Goal: Navigation & Orientation: Understand site structure

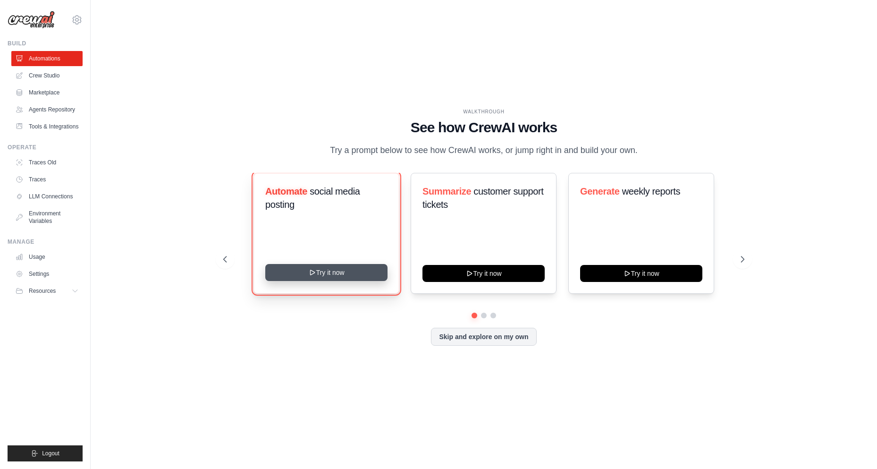
click at [320, 280] on button "Try it now" at bounding box center [326, 272] width 122 height 17
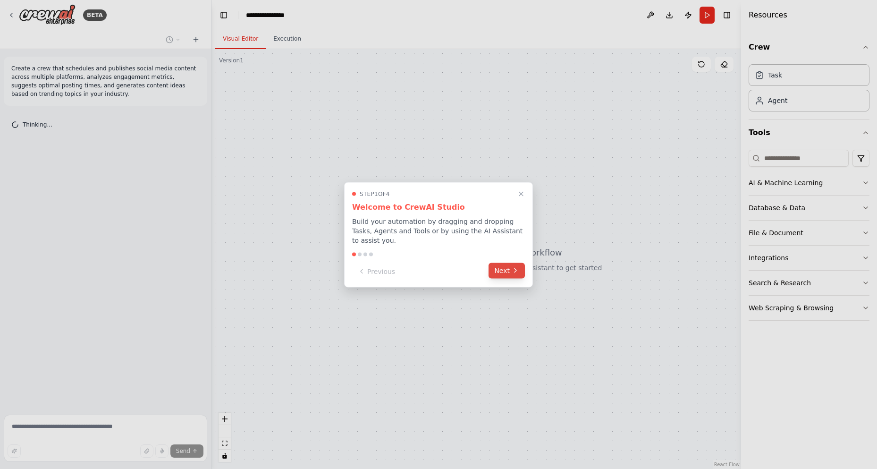
click at [510, 268] on button "Next" at bounding box center [507, 270] width 36 height 16
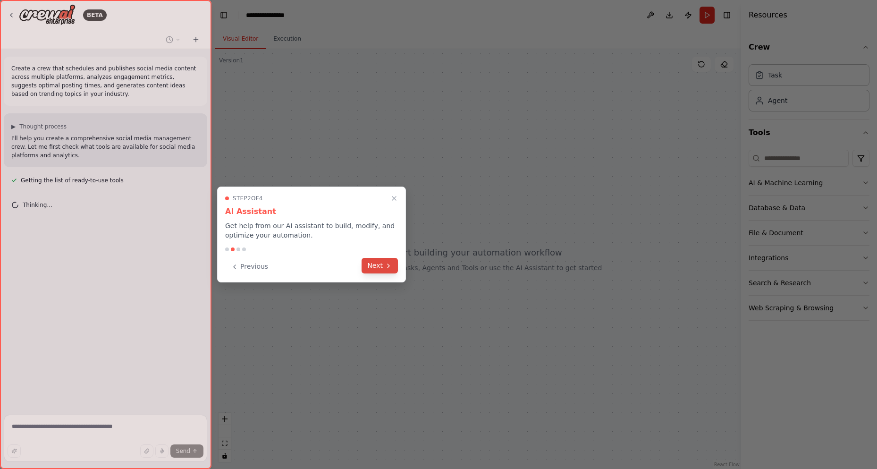
click at [378, 267] on button "Next" at bounding box center [380, 266] width 36 height 16
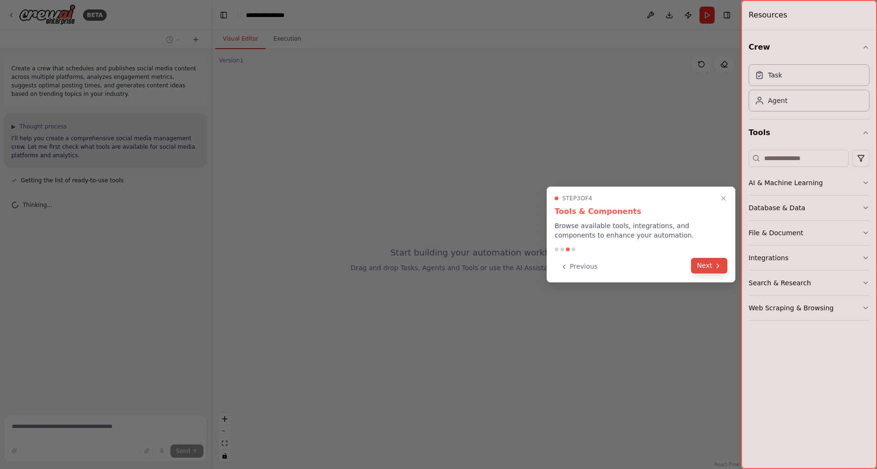
click at [714, 267] on icon at bounding box center [718, 266] width 8 height 8
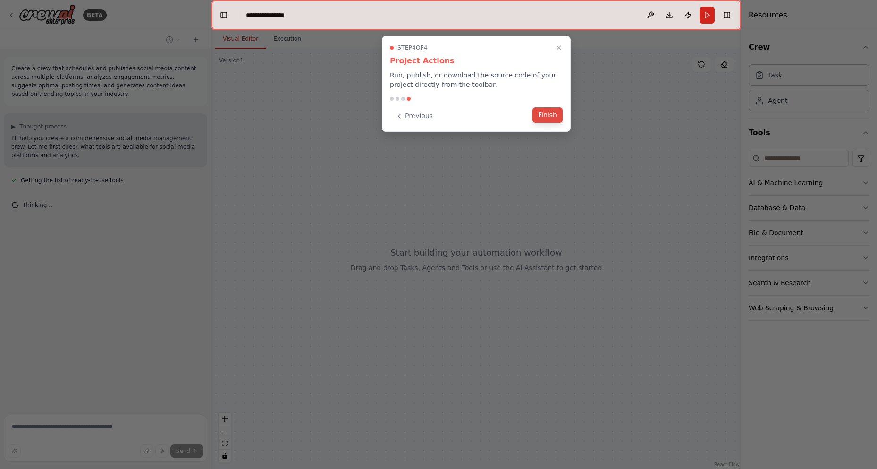
click at [546, 117] on button "Finish" at bounding box center [547, 115] width 30 height 16
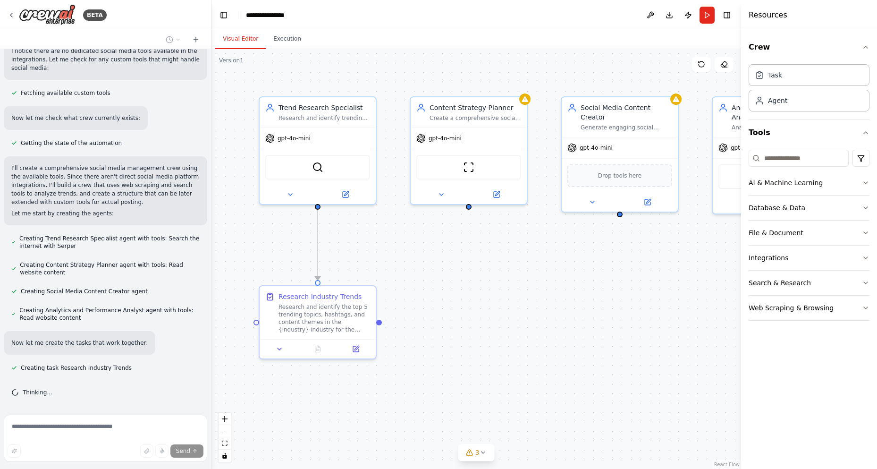
scroll to position [337, 0]
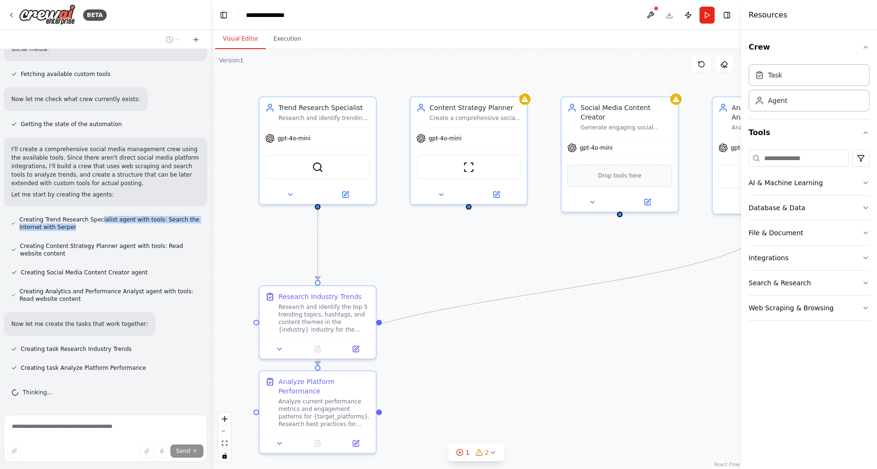
drag, startPoint x: 95, startPoint y: 221, endPoint x: 177, endPoint y: 232, distance: 82.4
click at [177, 232] on div "Creating Trend Research Specialist agent with tools: Search the internet with S…" at bounding box center [105, 223] width 203 height 19
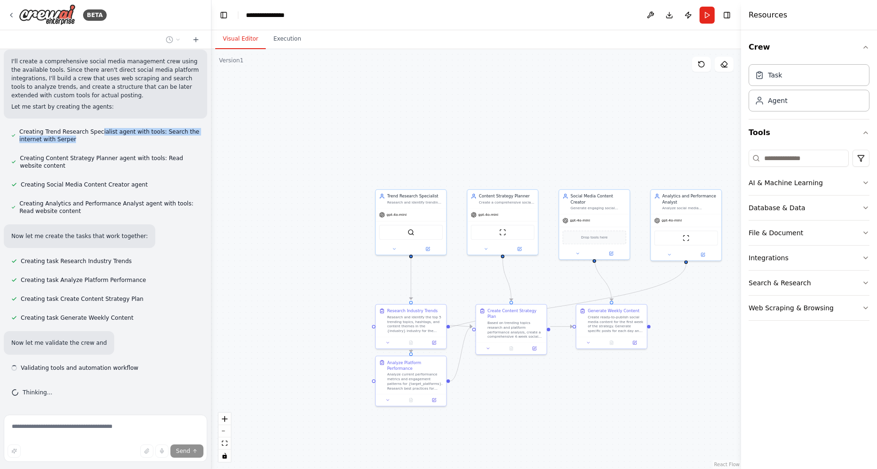
scroll to position [433, 0]
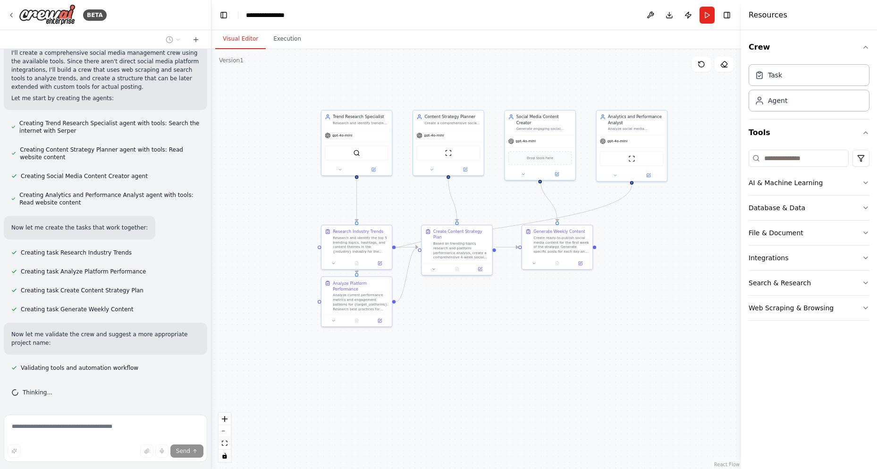
drag, startPoint x: 270, startPoint y: 166, endPoint x: 216, endPoint y: 87, distance: 96.1
click at [216, 87] on div ".deletable-edge-delete-btn { width: 20px; height: 20px; border: 0px solid #ffff…" at bounding box center [476, 259] width 530 height 420
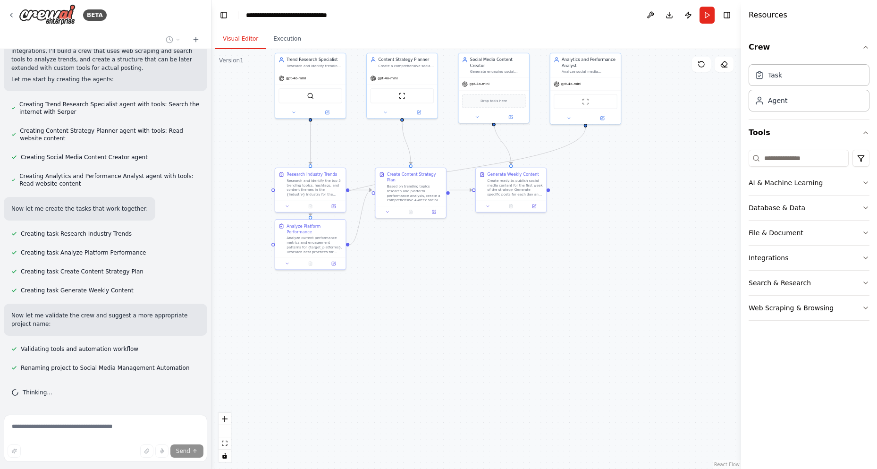
drag, startPoint x: 660, startPoint y: 297, endPoint x: 614, endPoint y: 240, distance: 73.5
click at [614, 240] on div ".deletable-edge-delete-btn { width: 20px; height: 20px; border: 0px solid #ffff…" at bounding box center [476, 259] width 530 height 420
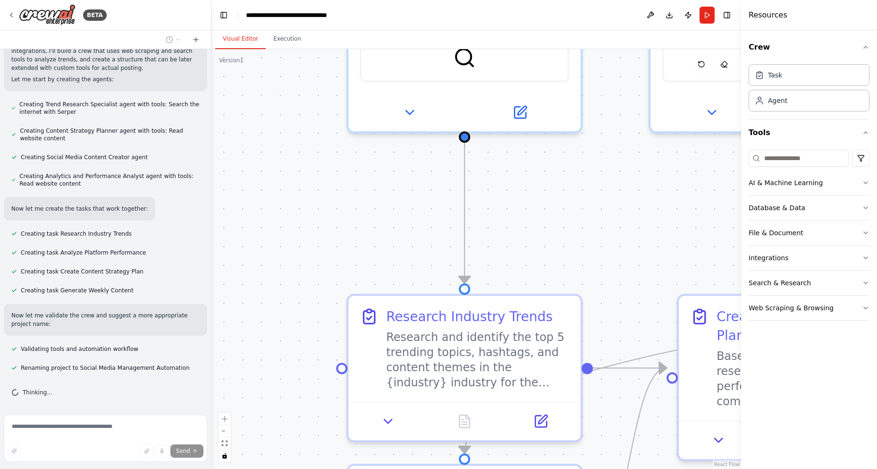
drag, startPoint x: 422, startPoint y: 165, endPoint x: 554, endPoint y: 156, distance: 133.0
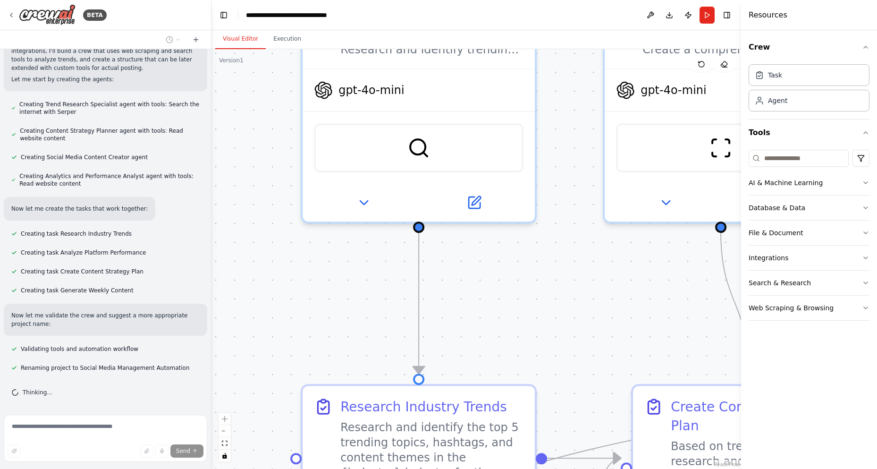
drag, startPoint x: 556, startPoint y: 155, endPoint x: 513, endPoint y: 274, distance: 127.1
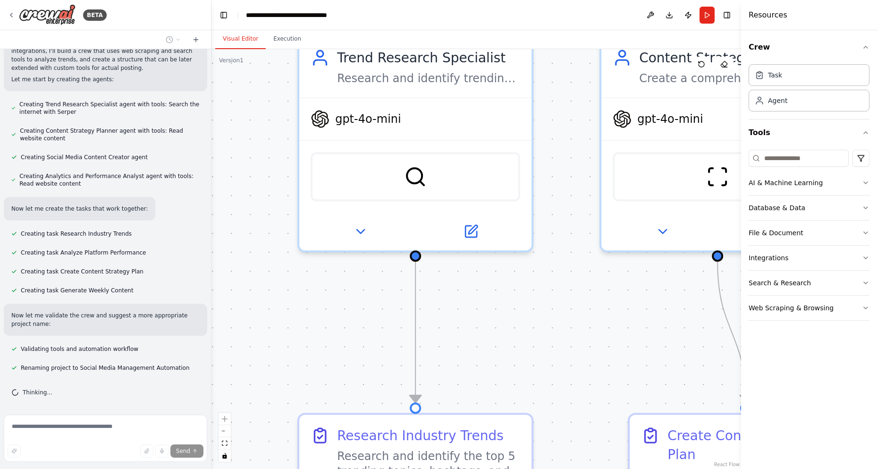
drag, startPoint x: 510, startPoint y: 298, endPoint x: 510, endPoint y: 311, distance: 13.2
click at [371, 118] on span "gpt-4o-mini" at bounding box center [368, 116] width 66 height 15
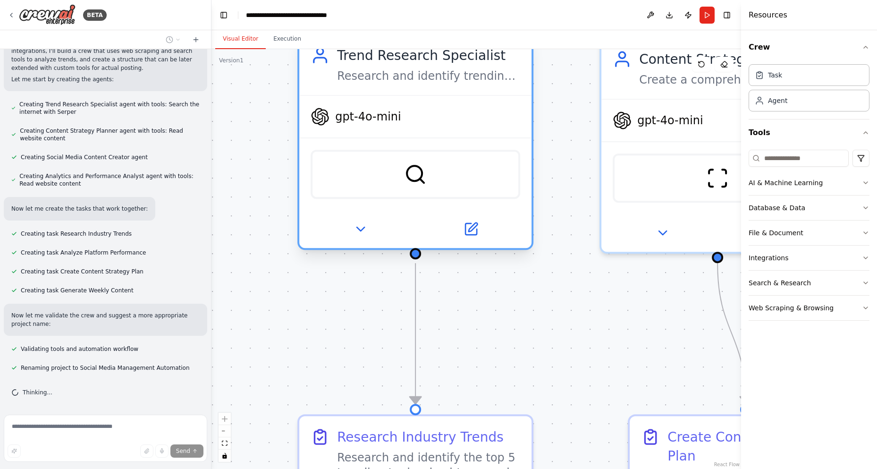
click at [324, 121] on icon at bounding box center [320, 116] width 17 height 17
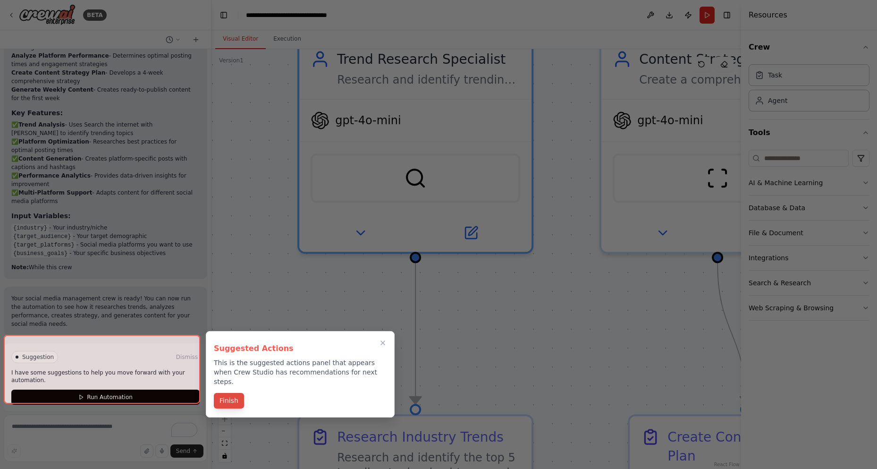
click at [233, 393] on button "Finish" at bounding box center [229, 401] width 30 height 16
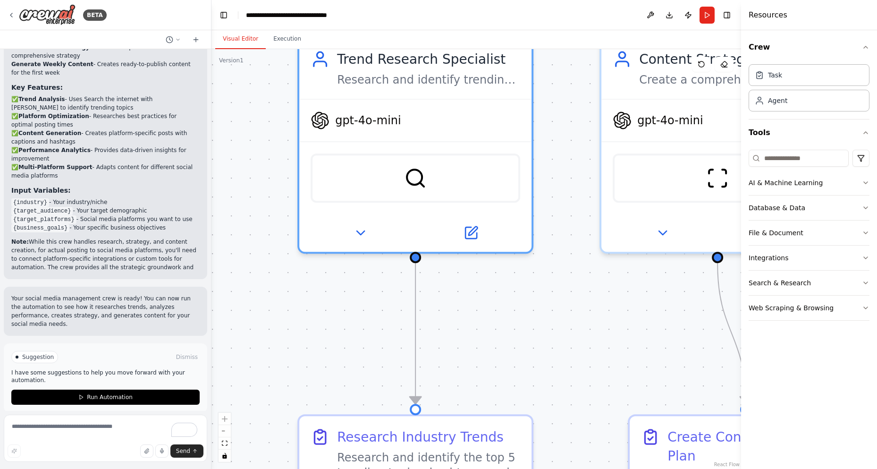
scroll to position [972, 0]
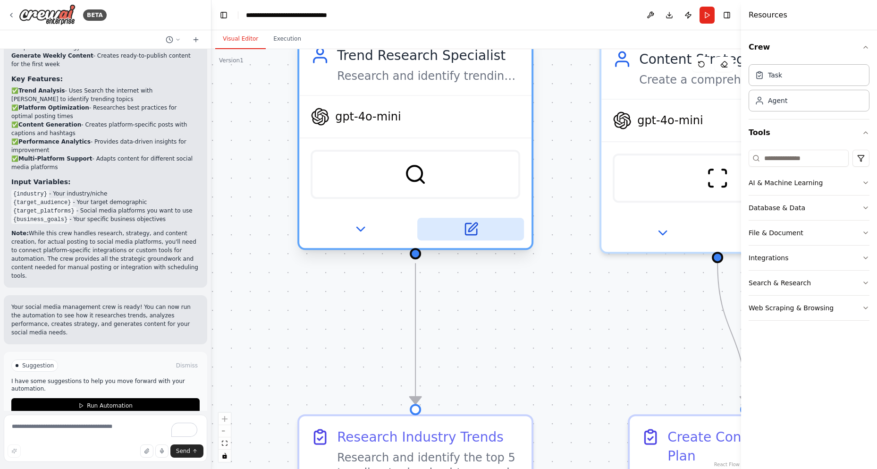
click at [470, 231] on icon at bounding box center [470, 228] width 11 height 11
click at [467, 228] on icon at bounding box center [470, 228] width 11 height 11
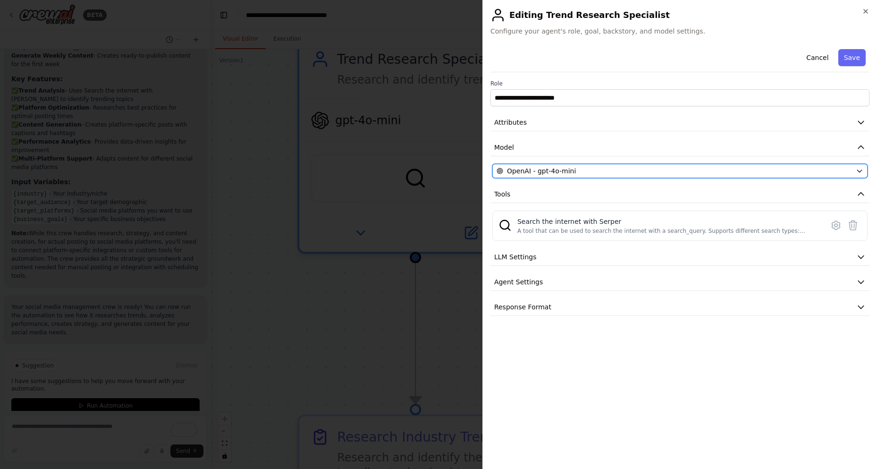
click at [773, 165] on button "OpenAI - gpt-4o-mini" at bounding box center [679, 171] width 375 height 14
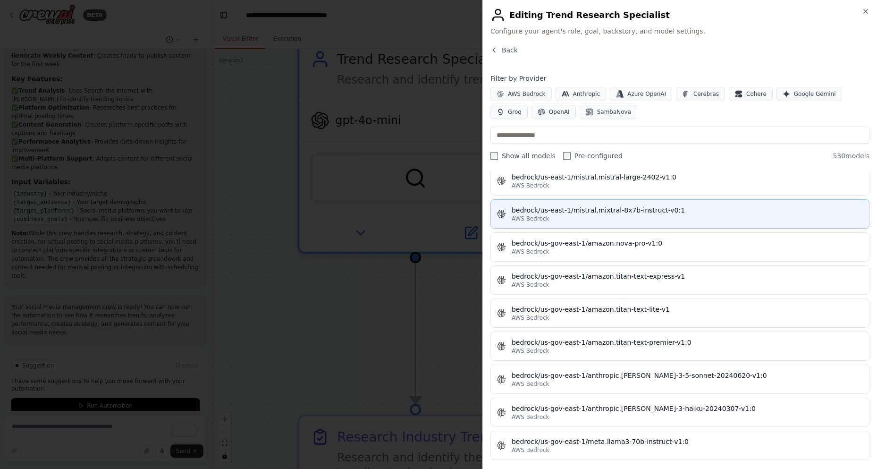
scroll to position [3172, 0]
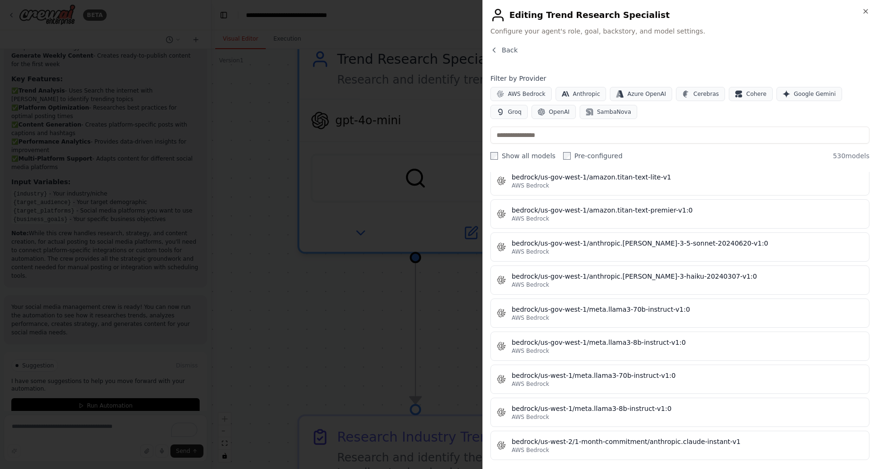
click at [865, 15] on h2 "Editing Trend Research Specialist" at bounding box center [679, 15] width 379 height 15
click at [867, 9] on icon "button" at bounding box center [866, 11] width 4 height 4
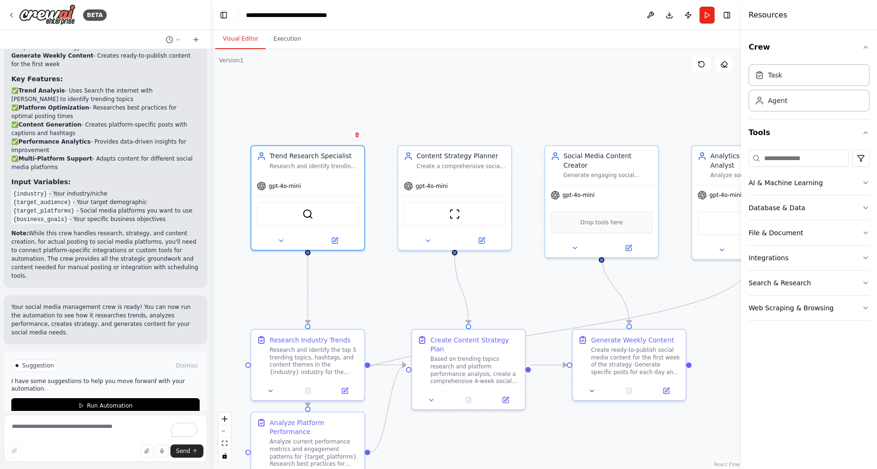
drag, startPoint x: 367, startPoint y: 239, endPoint x: 345, endPoint y: 22, distance: 218.3
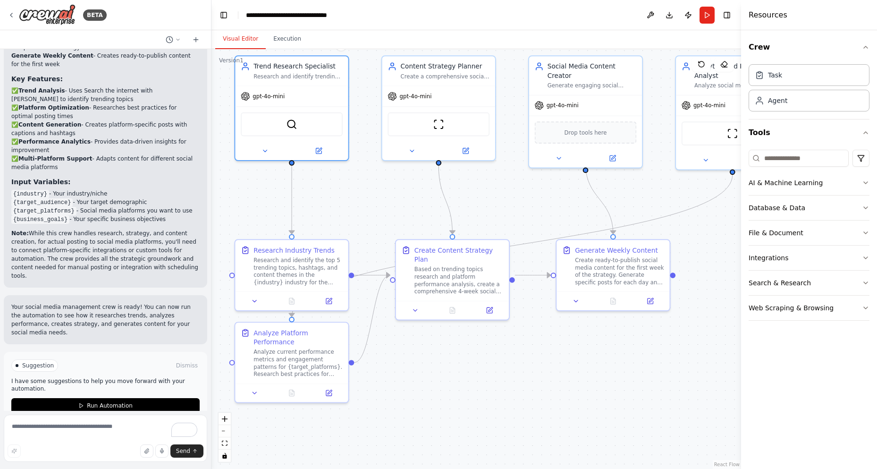
drag, startPoint x: 380, startPoint y: 279, endPoint x: 368, endPoint y: 194, distance: 86.4
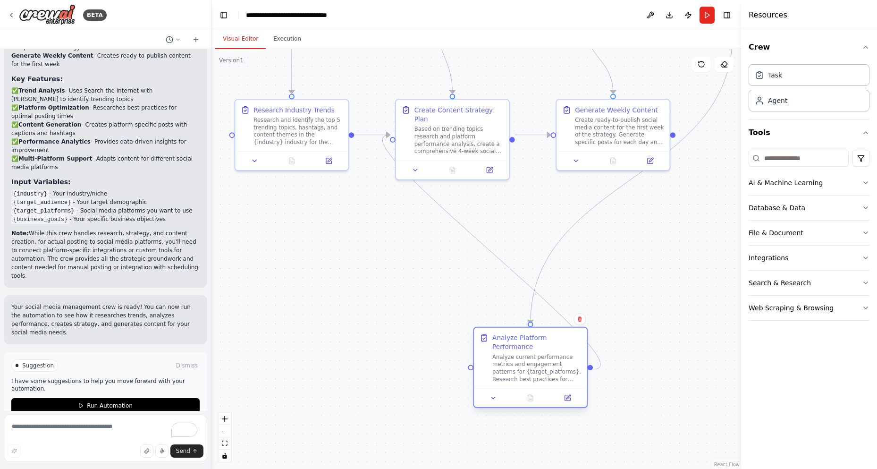
drag, startPoint x: 320, startPoint y: 372, endPoint x: 561, endPoint y: 378, distance: 240.8
click at [561, 378] on div "Analyze current performance metrics and engagement patterns for {target_platfor…" at bounding box center [536, 367] width 89 height 29
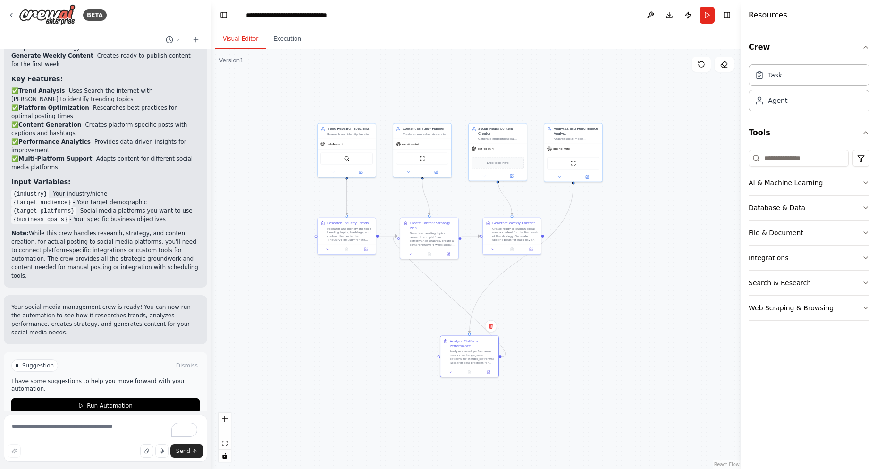
drag, startPoint x: 624, startPoint y: 166, endPoint x: 573, endPoint y: 226, distance: 78.7
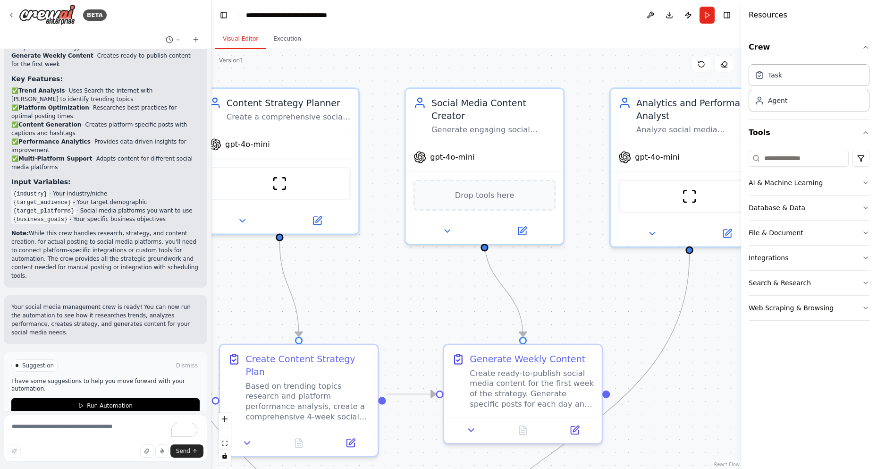
drag, startPoint x: 608, startPoint y: 245, endPoint x: 382, endPoint y: 263, distance: 226.8
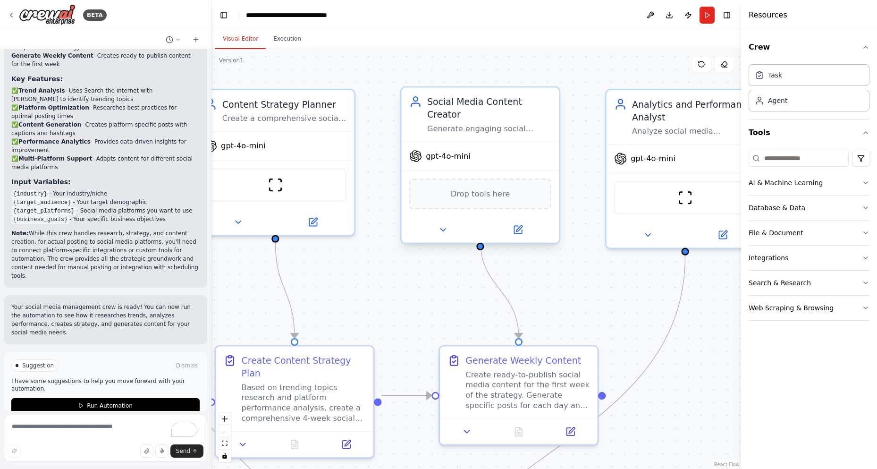
click at [465, 187] on span "Drop tools here" at bounding box center [480, 193] width 59 height 13
click at [516, 226] on icon at bounding box center [519, 229] width 6 height 6
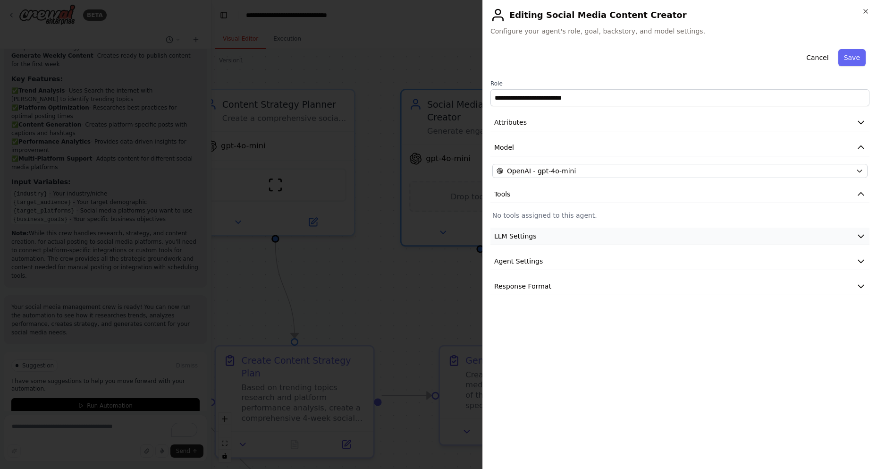
click at [567, 237] on button "LLM Settings" at bounding box center [679, 236] width 379 height 17
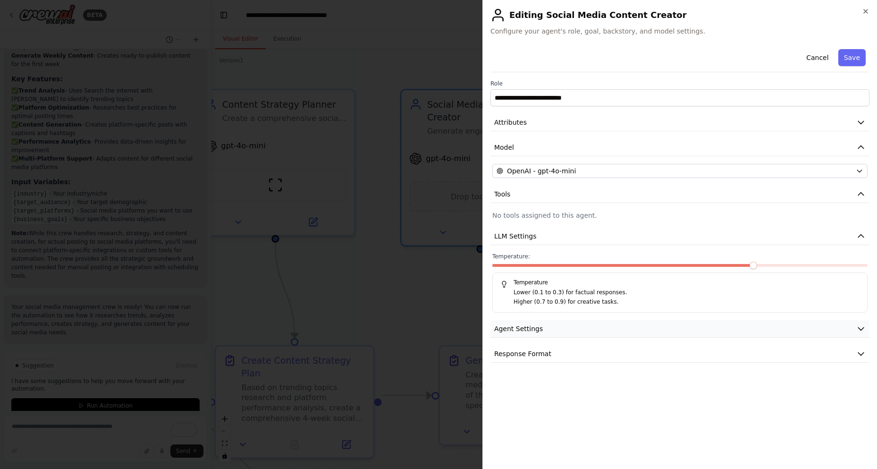
click at [557, 322] on button "Agent Settings" at bounding box center [679, 328] width 379 height 17
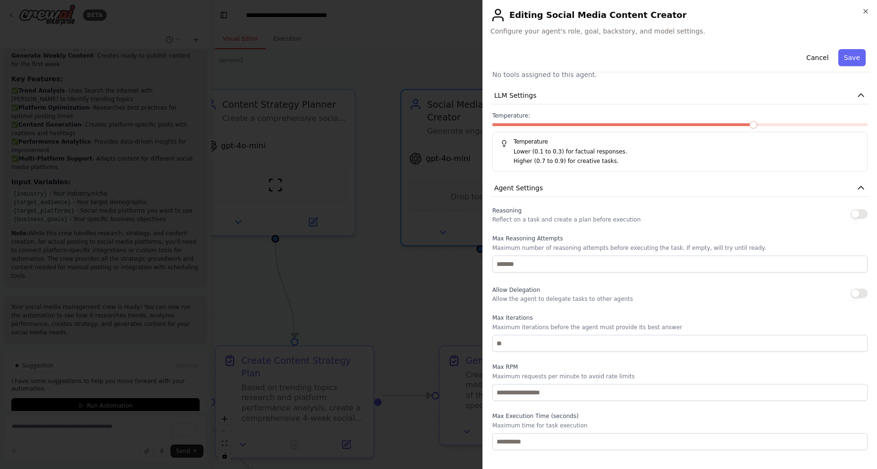
scroll to position [162, 0]
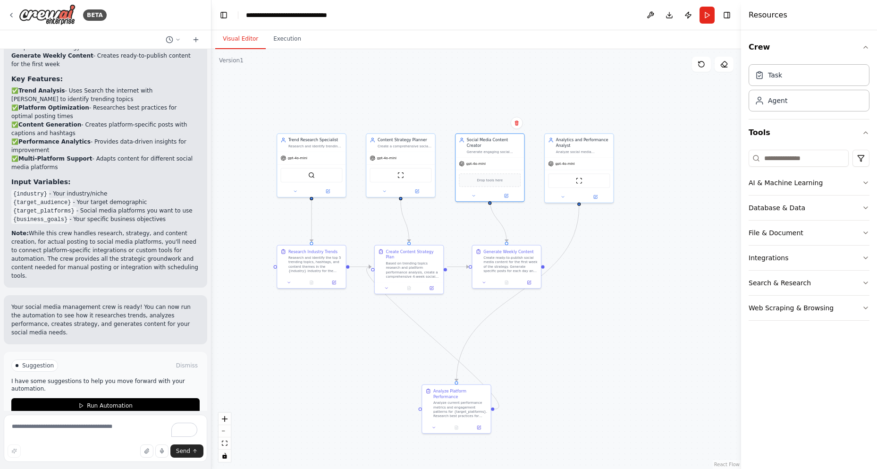
drag, startPoint x: 375, startPoint y: 135, endPoint x: 456, endPoint y: 63, distance: 108.7
click at [456, 63] on div ".deletable-edge-delete-btn { width: 20px; height: 20px; border: 0px solid #ffff…" at bounding box center [476, 259] width 530 height 420
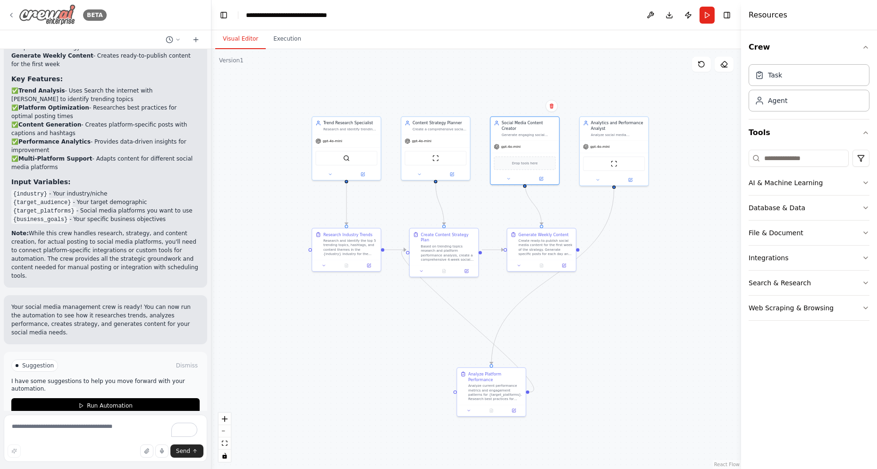
click at [49, 14] on img at bounding box center [47, 14] width 57 height 21
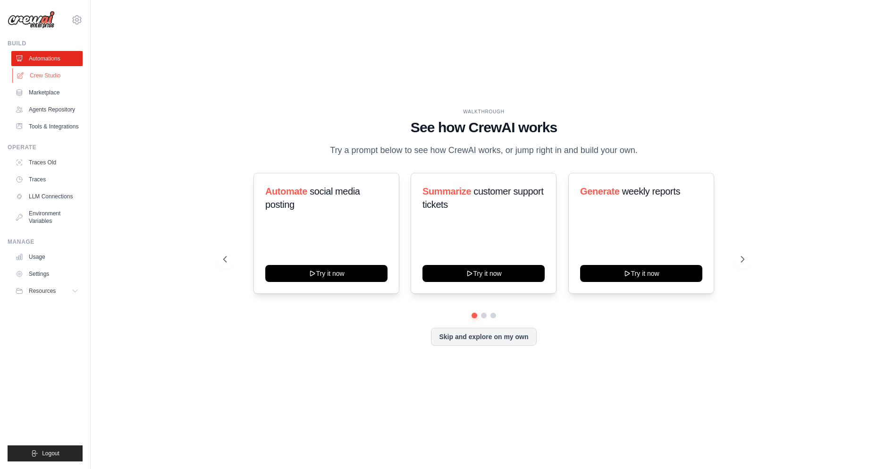
click at [67, 74] on link "Crew Studio" at bounding box center [47, 75] width 71 height 15
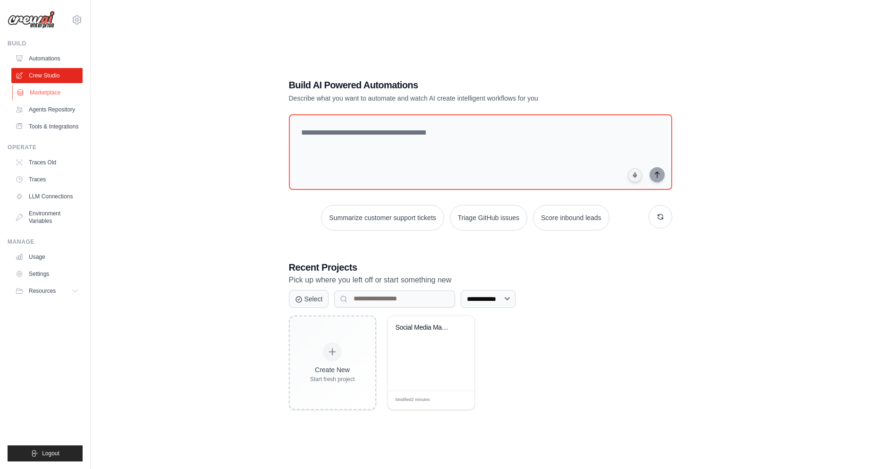
click at [58, 92] on link "Marketplace" at bounding box center [47, 92] width 71 height 15
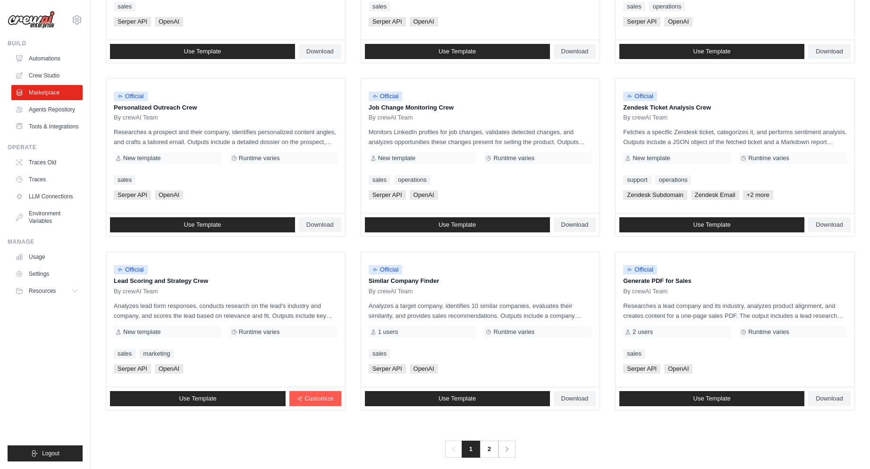
scroll to position [406, 0]
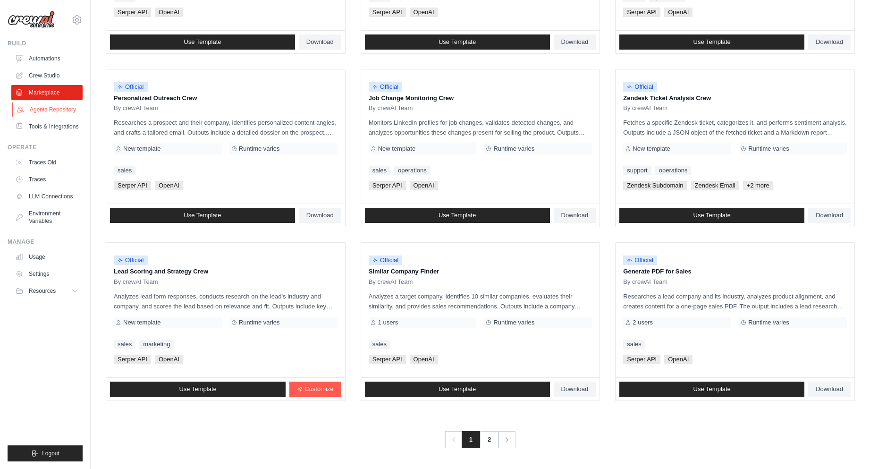
click at [60, 112] on link "Agents Repository" at bounding box center [47, 109] width 71 height 15
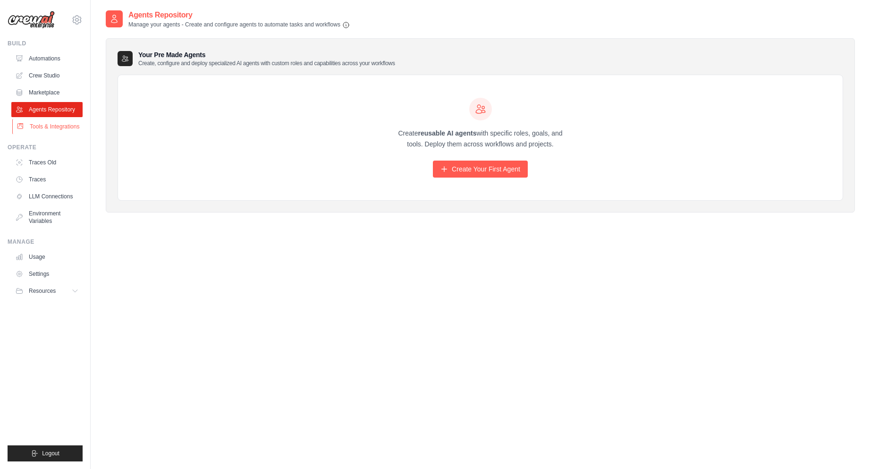
click at [47, 134] on link "Tools & Integrations" at bounding box center [47, 126] width 71 height 15
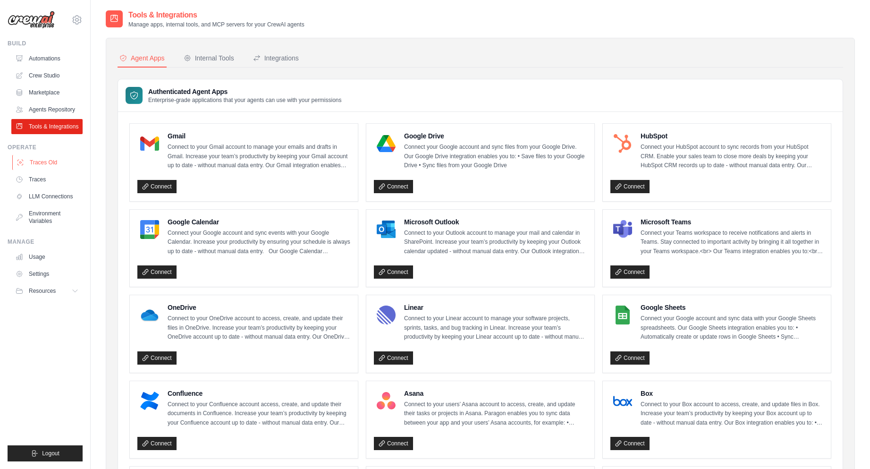
click at [50, 170] on link "Traces Old" at bounding box center [47, 162] width 71 height 15
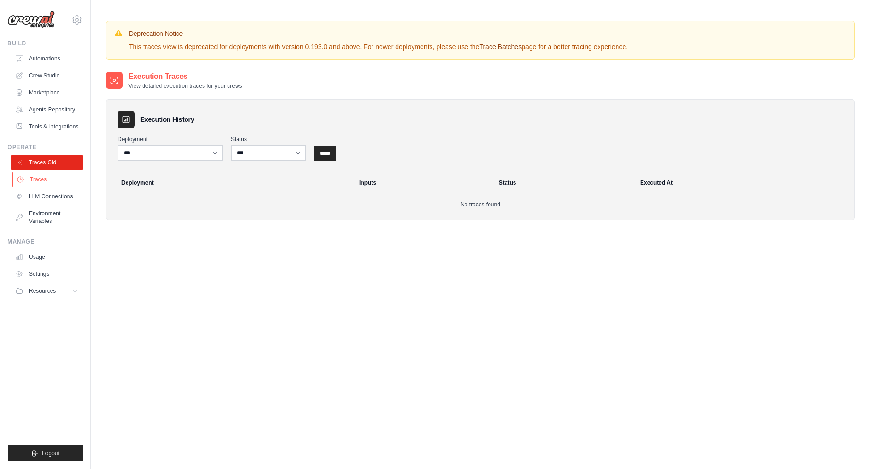
click at [46, 187] on link "Traces" at bounding box center [47, 179] width 71 height 15
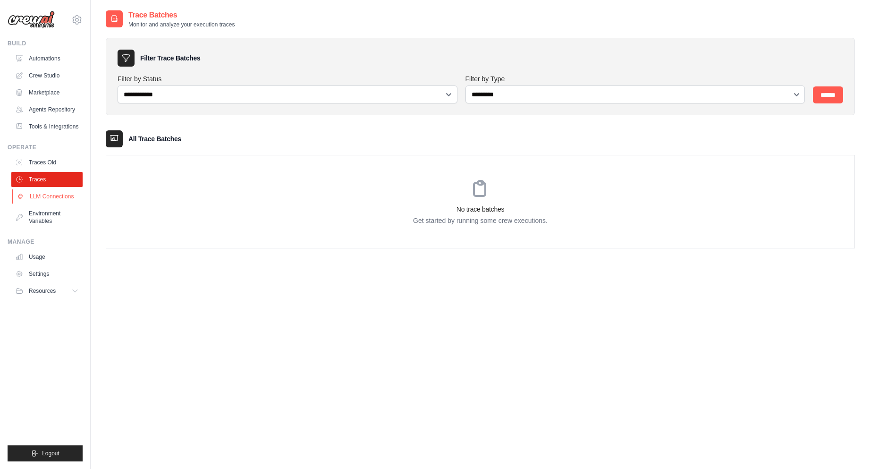
click at [43, 204] on link "LLM Connections" at bounding box center [47, 196] width 71 height 15
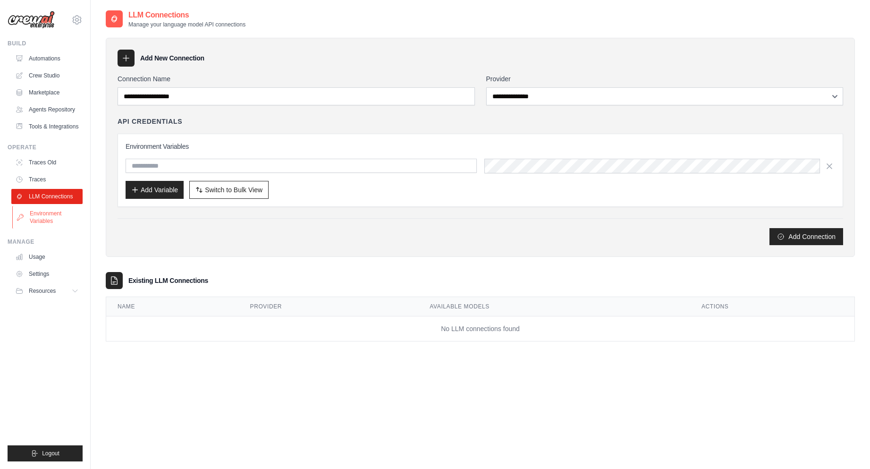
click at [42, 219] on link "Environment Variables" at bounding box center [47, 217] width 71 height 23
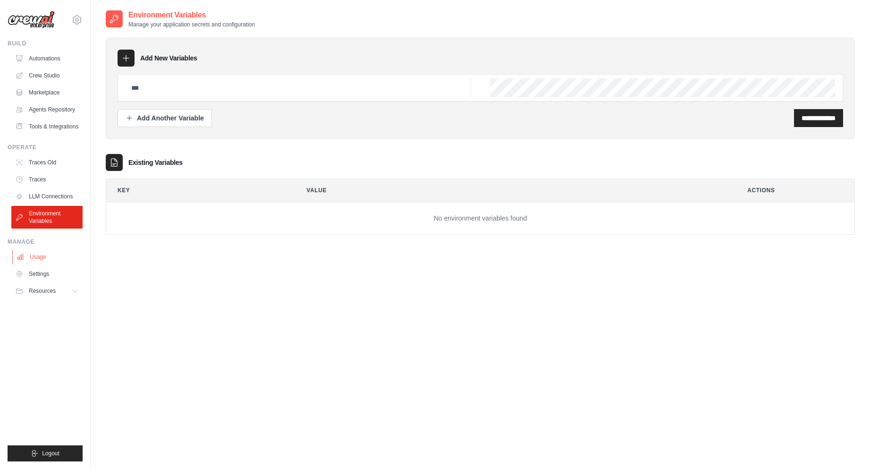
click at [40, 264] on link "Usage" at bounding box center [47, 256] width 71 height 15
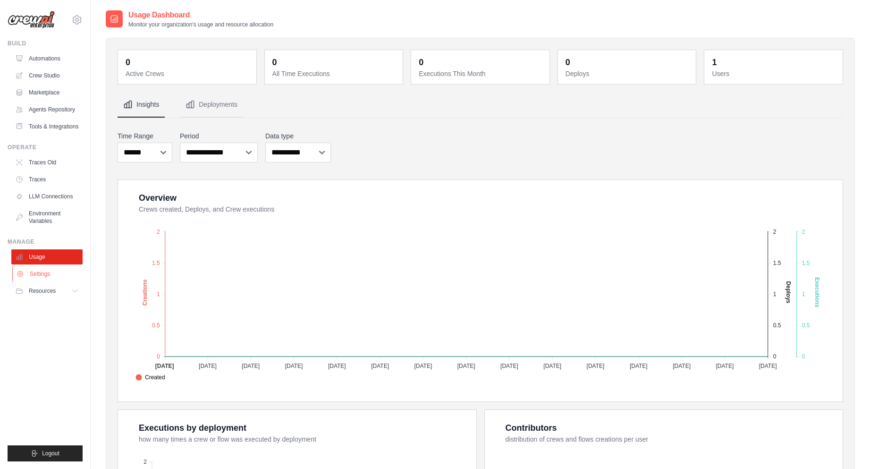
click at [40, 281] on link "Settings" at bounding box center [47, 273] width 71 height 15
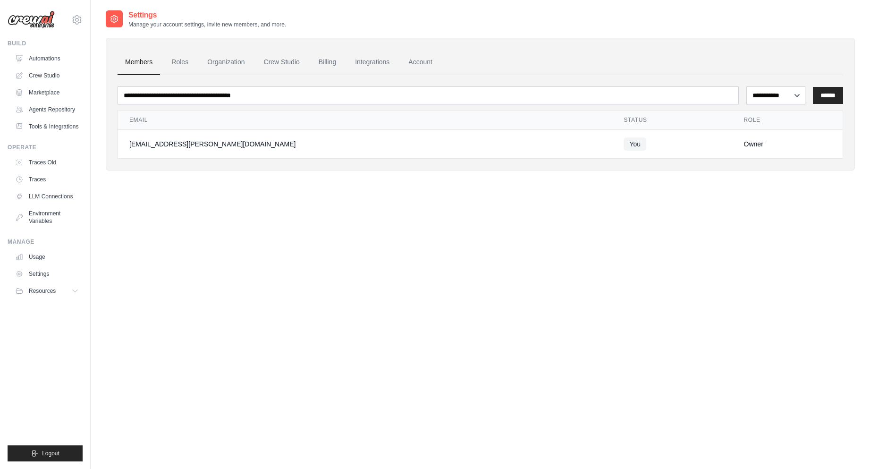
click at [41, 295] on span "Resources" at bounding box center [42, 291] width 27 height 8
click at [42, 22] on img at bounding box center [31, 20] width 47 height 18
click at [74, 20] on icon at bounding box center [76, 19] width 11 height 11
click at [33, 17] on img at bounding box center [31, 20] width 47 height 18
click at [185, 65] on link "Roles" at bounding box center [180, 62] width 32 height 25
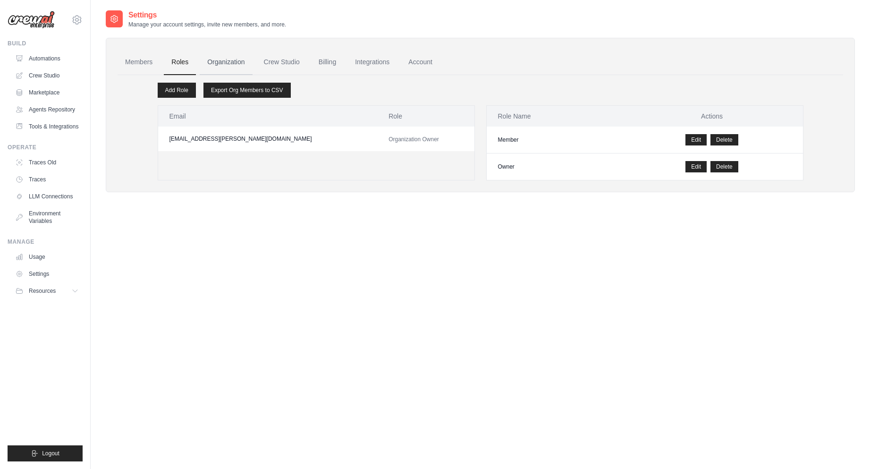
click at [239, 64] on link "Organization" at bounding box center [226, 62] width 52 height 25
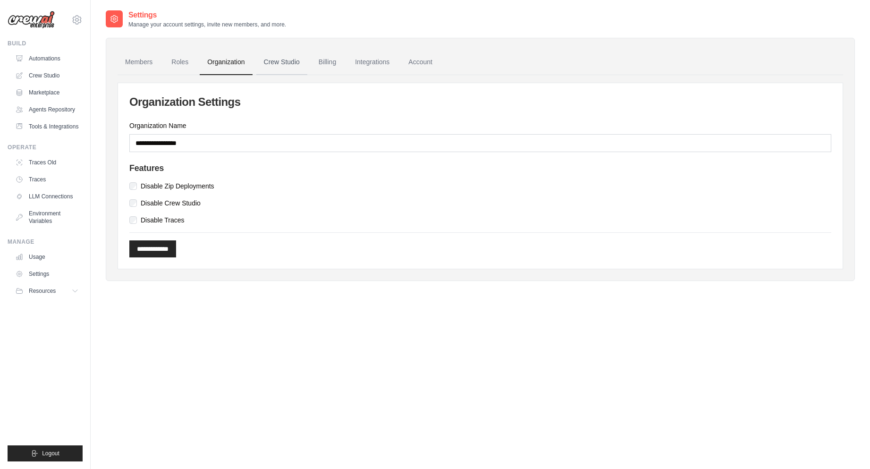
click at [301, 66] on link "Crew Studio" at bounding box center [281, 62] width 51 height 25
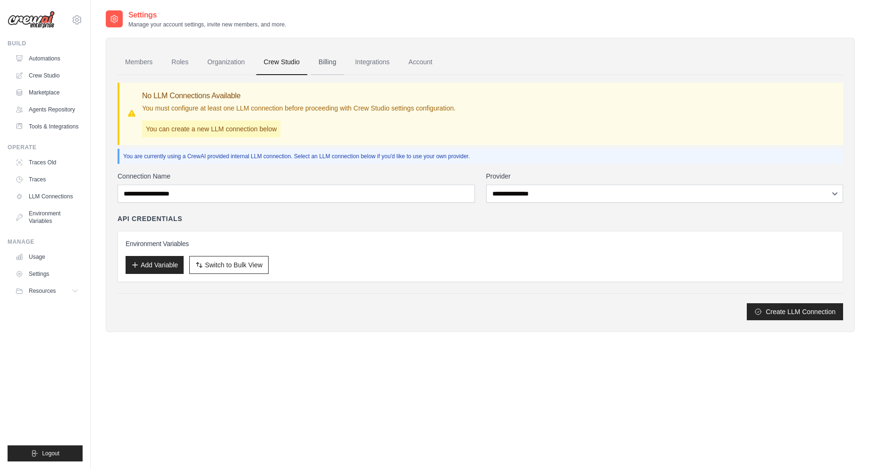
click at [330, 63] on link "Billing" at bounding box center [327, 62] width 33 height 25
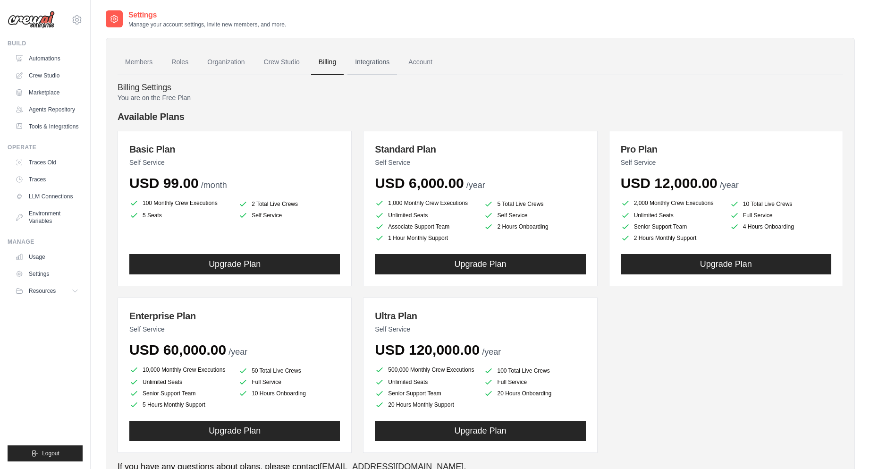
click at [383, 64] on link "Integrations" at bounding box center [372, 62] width 50 height 25
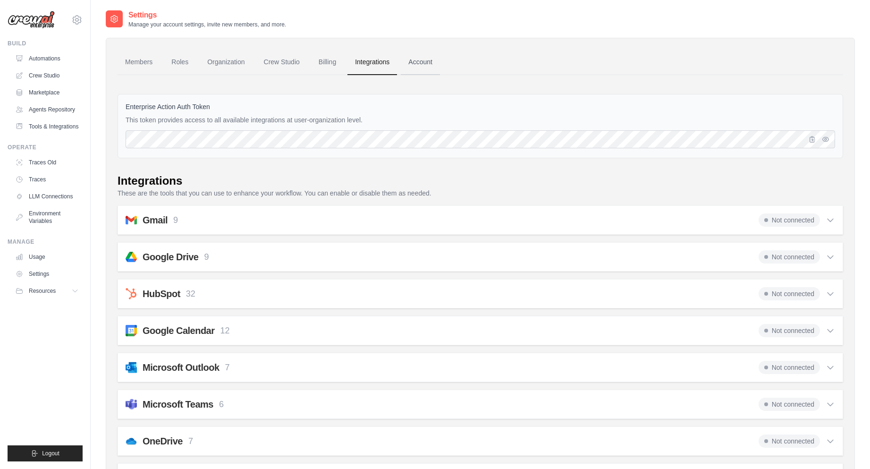
click at [428, 61] on link "Account" at bounding box center [420, 62] width 39 height 25
